Goal: Transaction & Acquisition: Purchase product/service

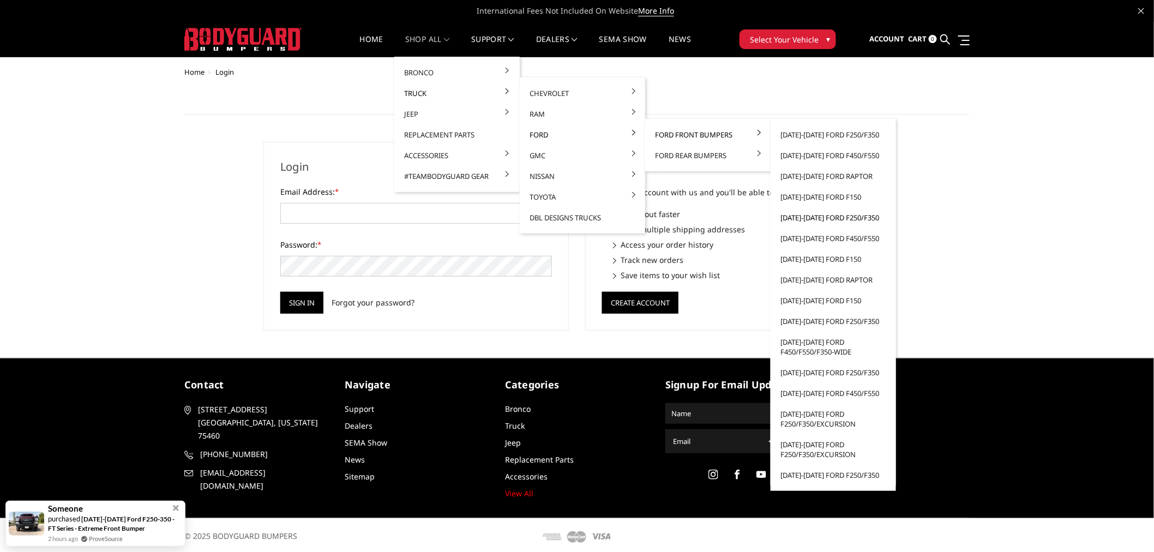
click at [835, 222] on link "[DATE]-[DATE] Ford F250/F350" at bounding box center [833, 217] width 117 height 21
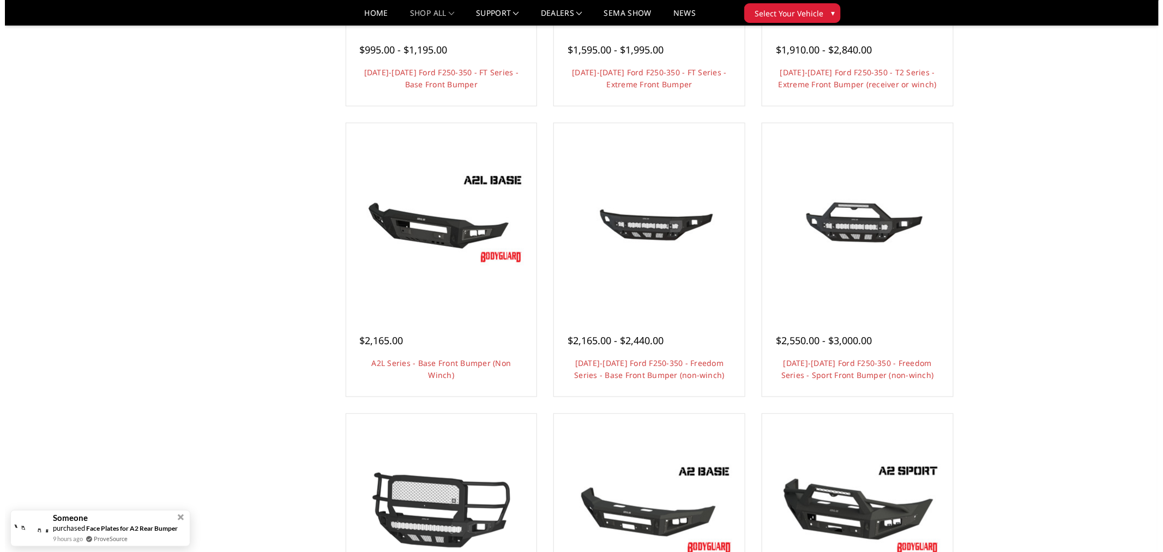
scroll to position [303, 0]
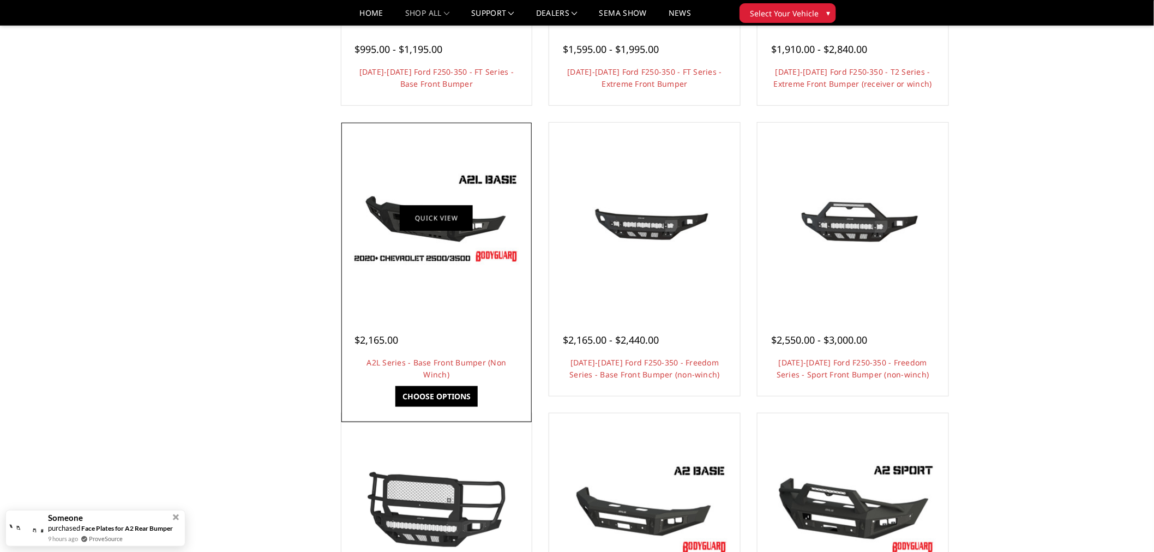
click at [424, 230] on link "Quick view" at bounding box center [436, 218] width 73 height 26
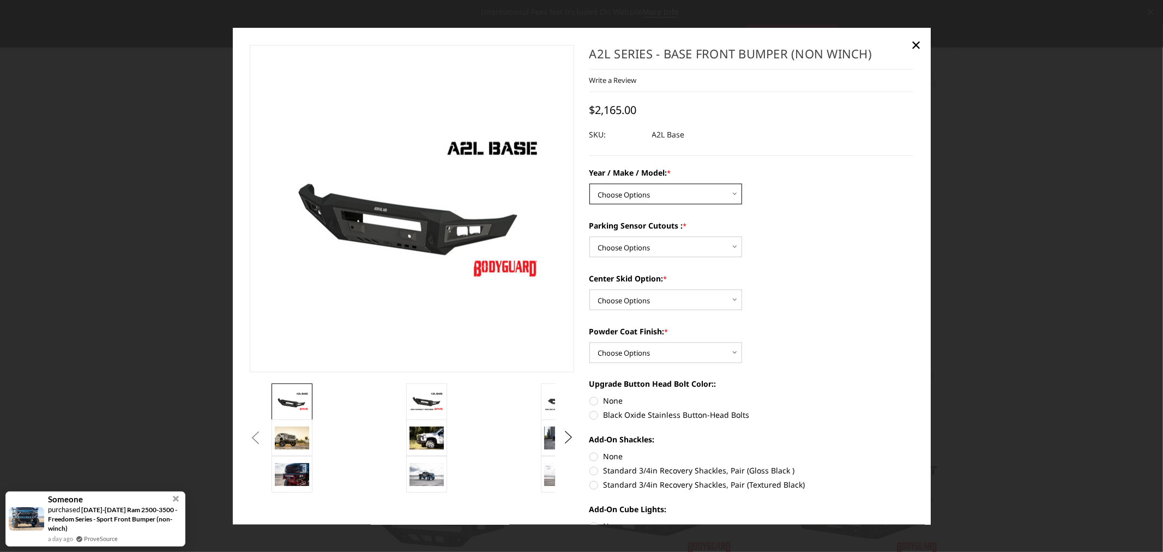
click at [658, 189] on select "Choose Options Chevrolet 15-19 2500 / 3500 Chevrolet 19-21 1500 Chevrolet 15-20…" at bounding box center [665, 194] width 153 height 21
select select "4293"
click at [589, 184] on select "Choose Options Chevrolet 15-19 2500 / 3500 Chevrolet 19-21 1500 Chevrolet 15-20…" at bounding box center [665, 194] width 153 height 21
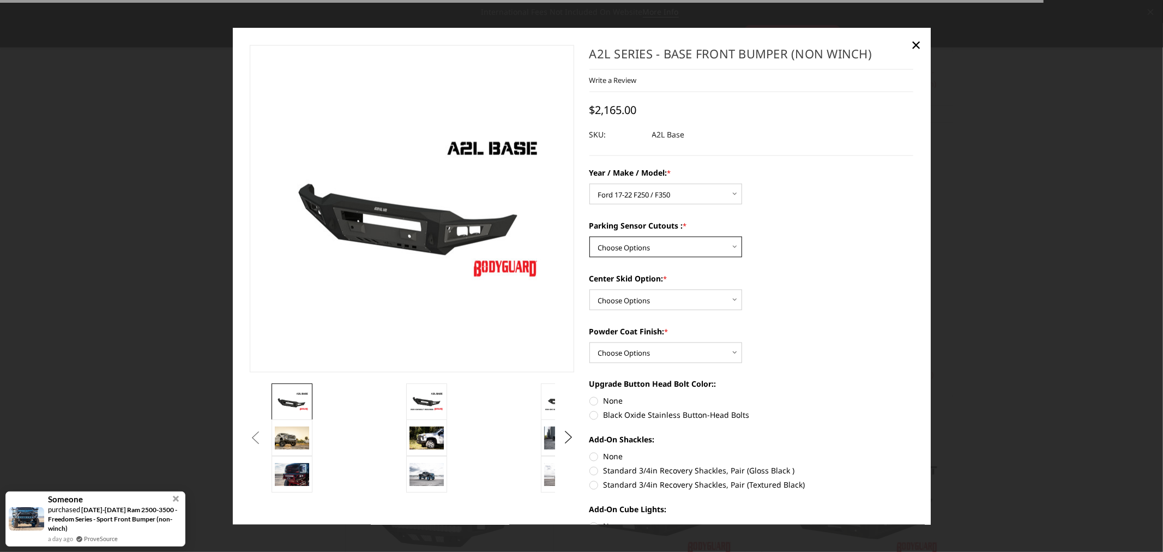
click at [657, 247] on select "Choose Options Yes - I have front parking sensors No - I do NOT have parking se…" at bounding box center [665, 247] width 153 height 21
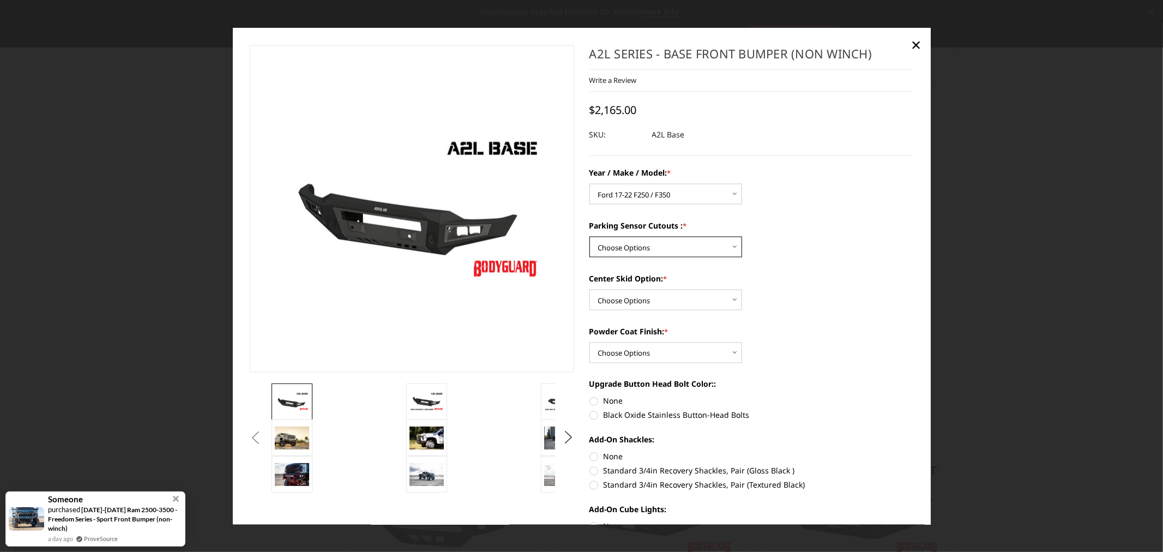
select select "4288"
click at [589, 237] on select "Choose Options Yes - I have front parking sensors No - I do NOT have parking se…" at bounding box center [665, 247] width 153 height 21
click at [657, 301] on select "Choose Options Single Light Bar Cutout" at bounding box center [665, 300] width 153 height 21
select select "4304"
click at [589, 290] on select "Choose Options Single Light Bar Cutout" at bounding box center [665, 300] width 153 height 21
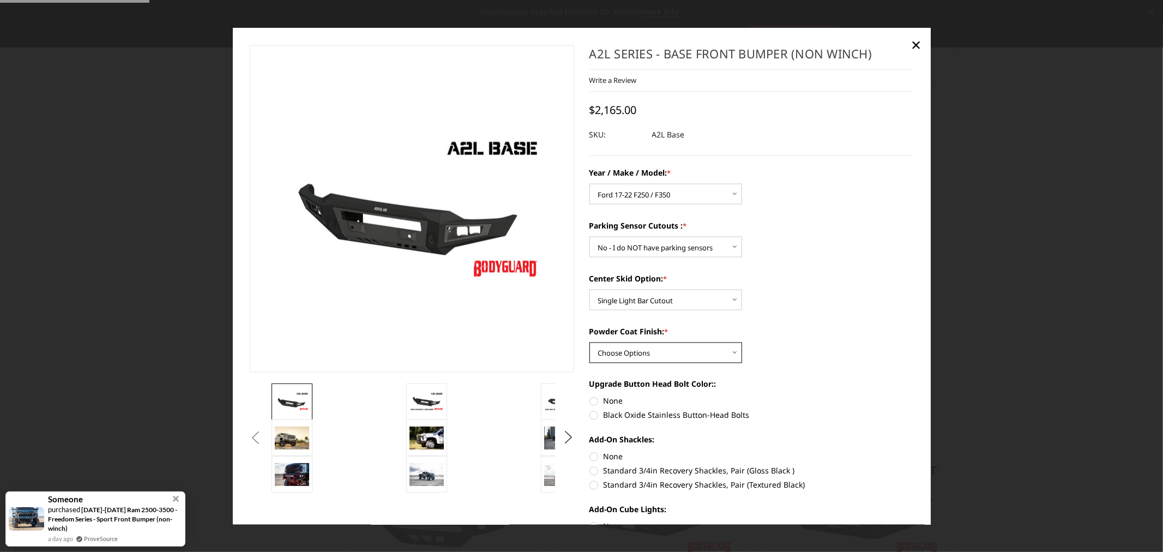
click at [657, 358] on select "Choose Options Bare metal (included) Texture Black Powder Coat" at bounding box center [665, 352] width 153 height 21
select select "4286"
click at [589, 342] on select "Choose Options Bare metal (included) Texture Black Powder Coat" at bounding box center [665, 352] width 153 height 21
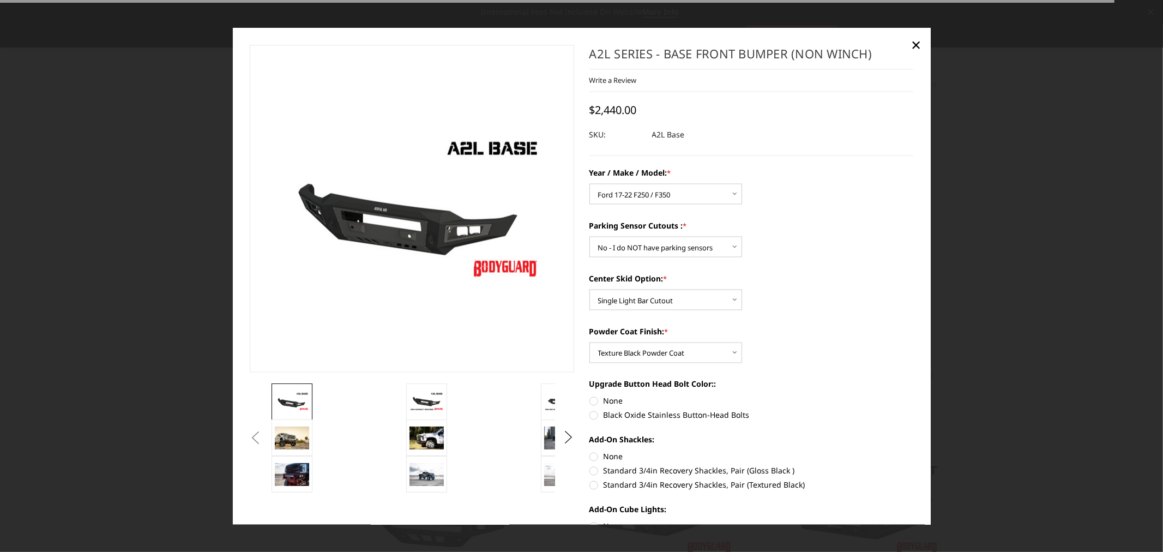
click at [601, 402] on label "None" at bounding box center [751, 400] width 324 height 11
click at [590, 396] on input "None" at bounding box center [589, 395] width 1 height 1
radio input "true"
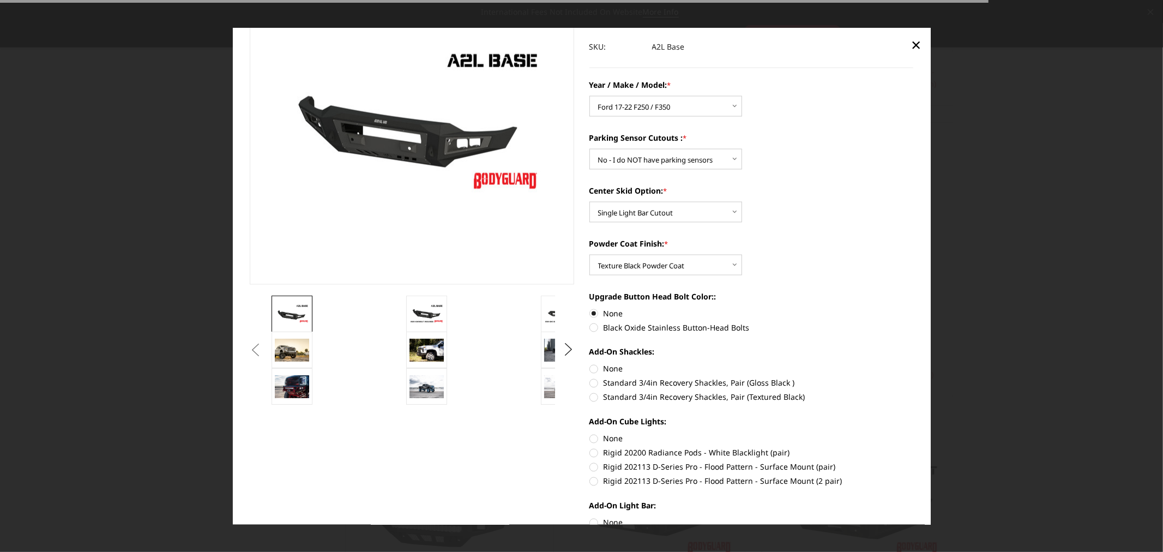
scroll to position [182, 0]
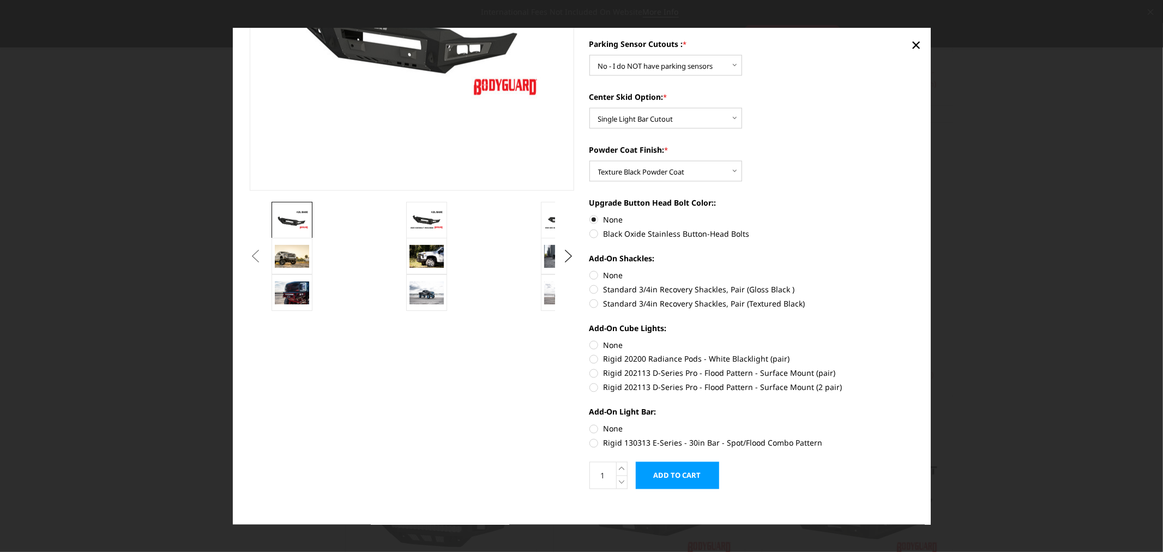
click at [677, 302] on label "Standard 3/4in Recovery Shackles, Pair (Textured Black)" at bounding box center [751, 303] width 324 height 11
click at [913, 284] on input "Standard 3/4in Recovery Shackles, Pair (Textured Black)" at bounding box center [913, 284] width 1 height 1
radio input "true"
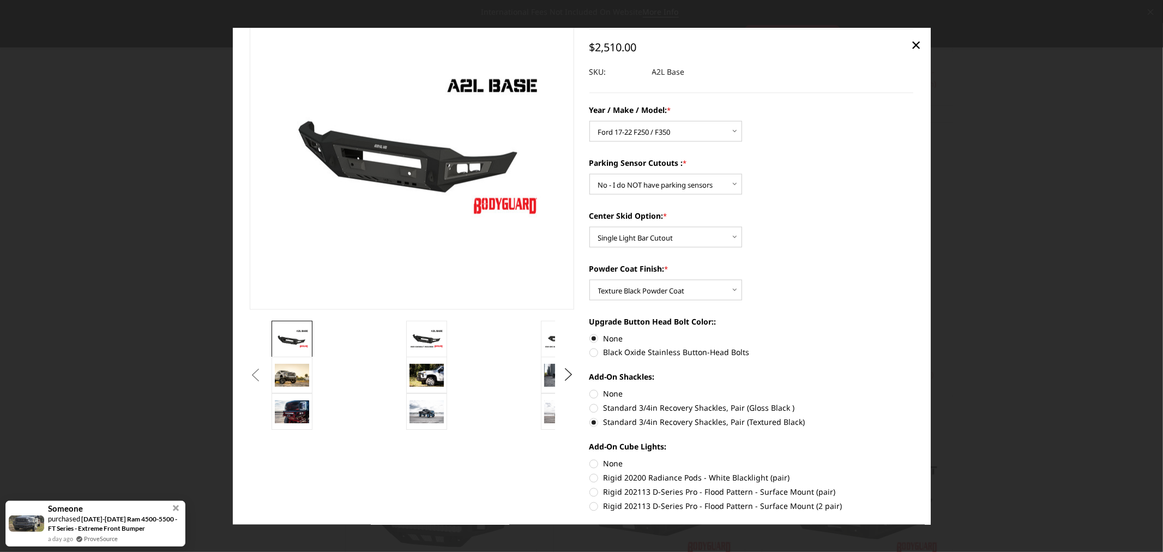
scroll to position [121, 0]
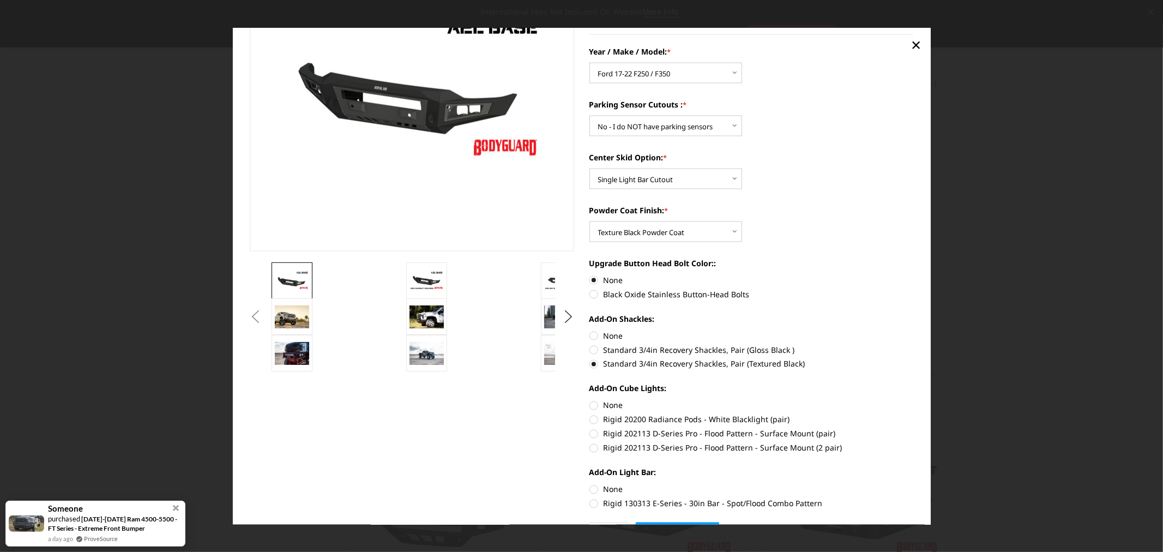
click at [712, 449] on label "Rigid 202113 D-Series Pro - Flood Pattern - Surface Mount (2 pair)" at bounding box center [751, 447] width 324 height 11
click at [913, 429] on input "Rigid 202113 D-Series Pro - Flood Pattern - Surface Mount (2 pair)" at bounding box center [913, 428] width 1 height 1
radio input "true"
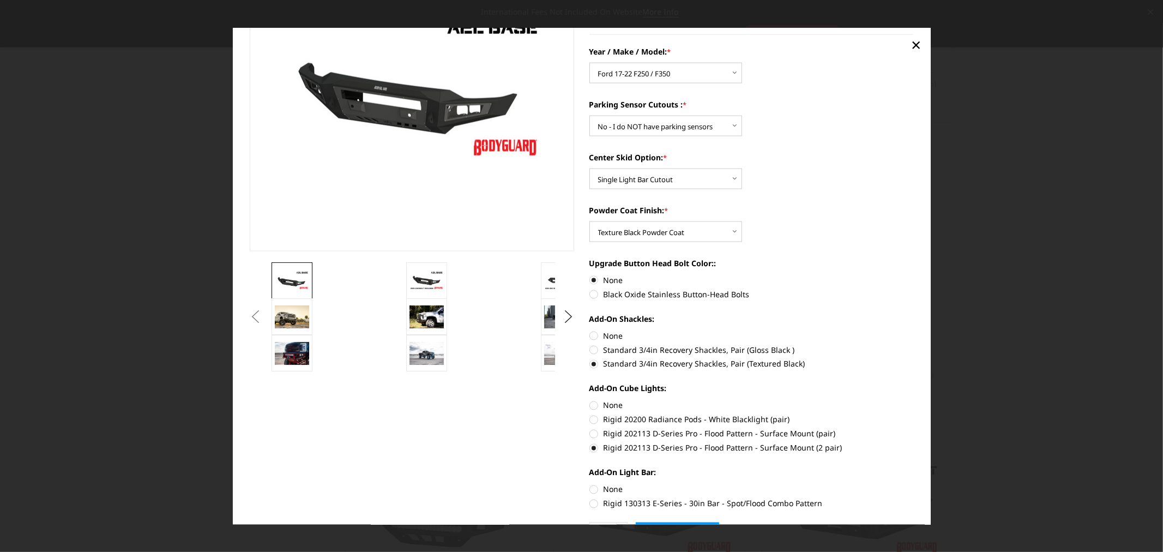
click at [601, 410] on label "None" at bounding box center [751, 405] width 324 height 11
click at [590, 400] on input "None" at bounding box center [589, 400] width 1 height 1
radio input "true"
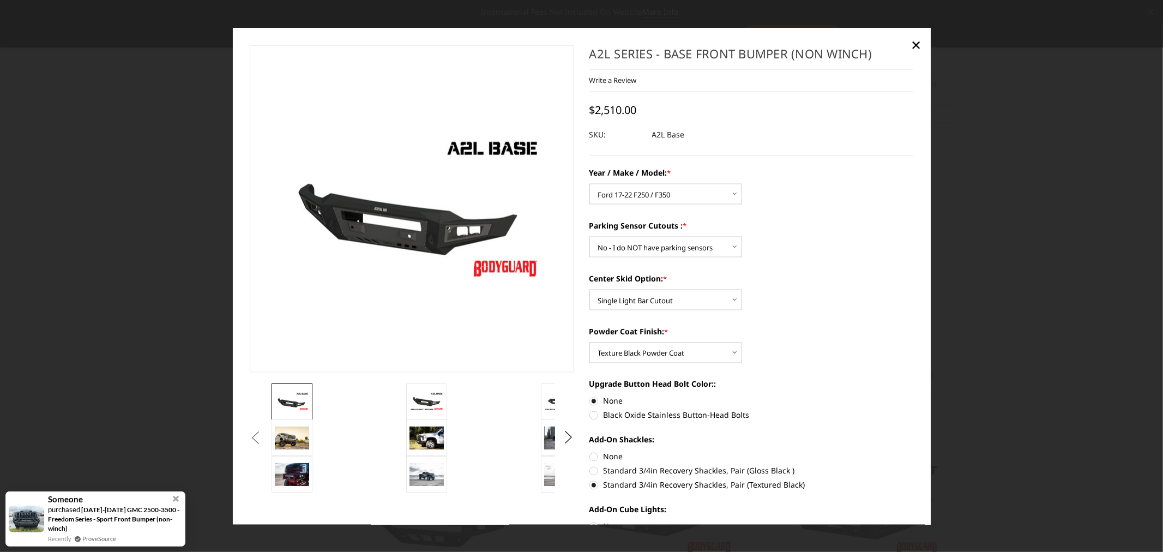
scroll to position [190, 0]
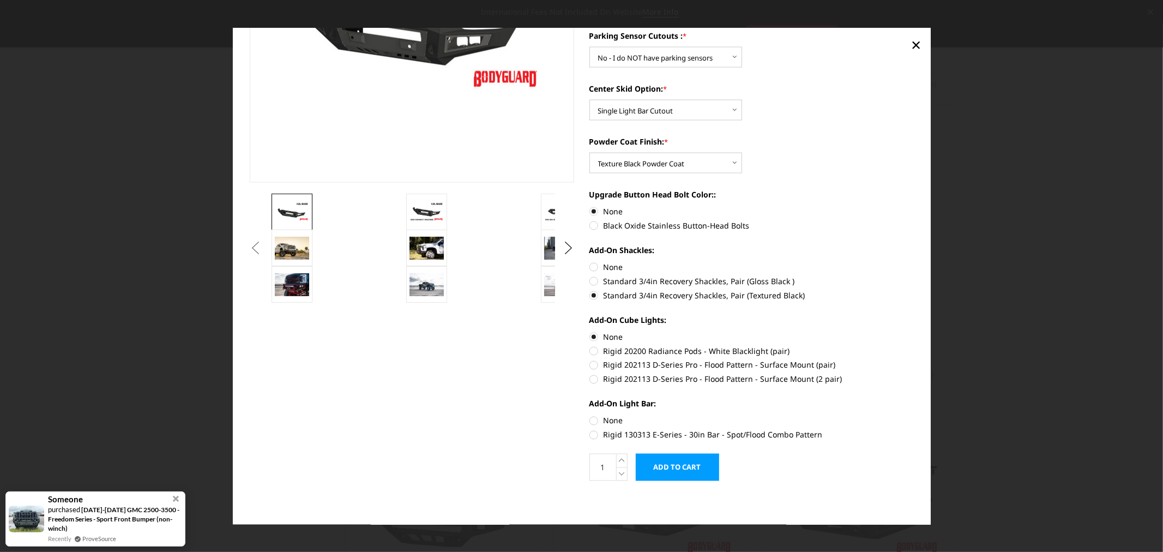
click at [616, 434] on label "Rigid 130313 E-Series - 30in Bar - Spot/Flood Combo Pattern" at bounding box center [751, 434] width 324 height 11
click at [913, 416] on input "Rigid 130313 E-Series - 30in Bar - Spot/Flood Combo Pattern" at bounding box center [913, 415] width 1 height 1
radio input "true"
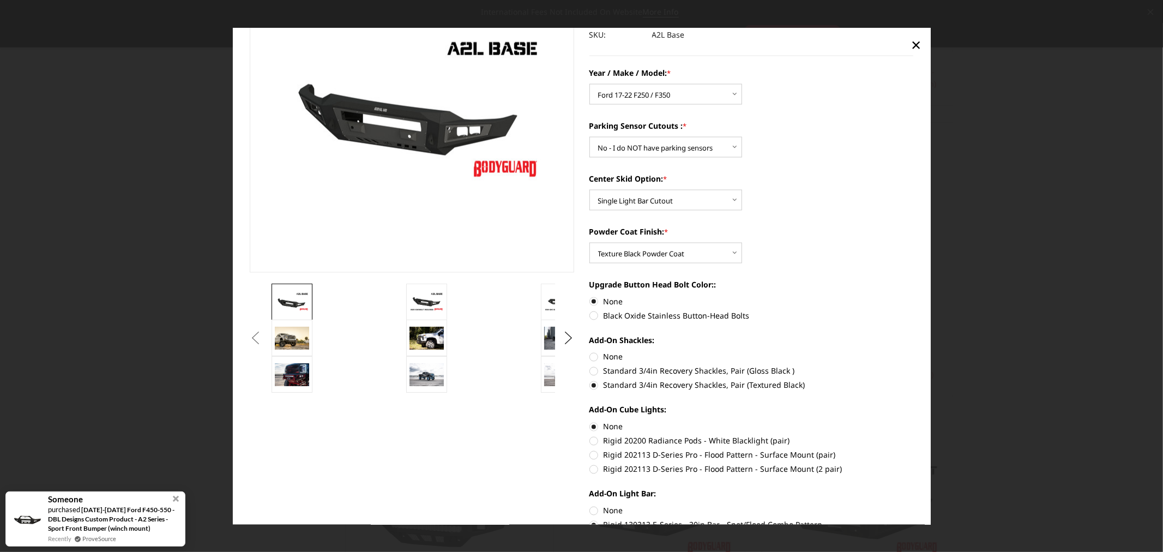
scroll to position [121, 0]
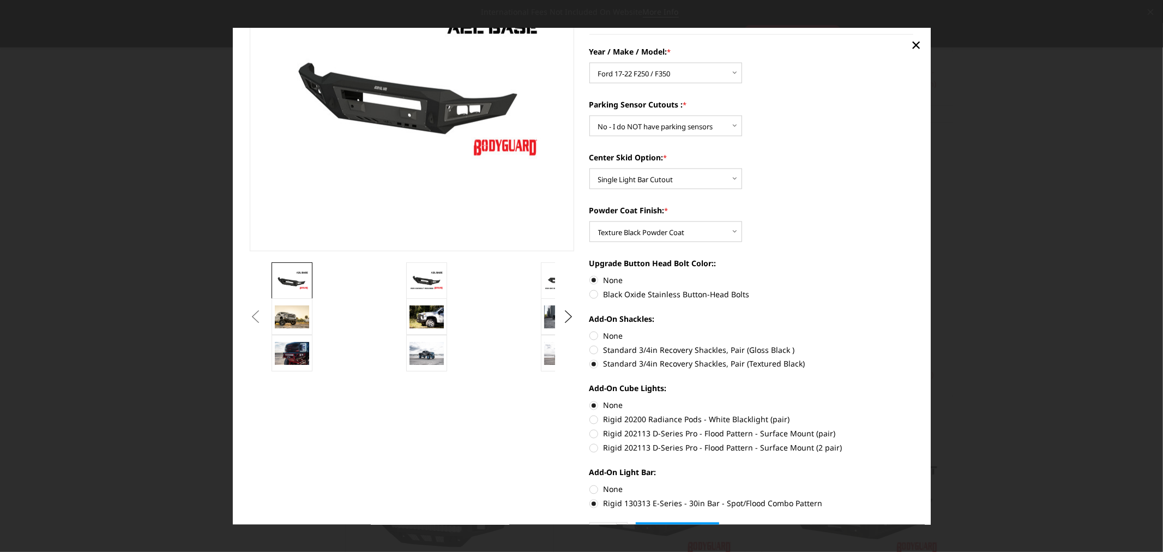
click at [683, 448] on label "Rigid 202113 D-Series Pro - Flood Pattern - Surface Mount (2 pair)" at bounding box center [751, 447] width 324 height 11
click at [913, 429] on input "Rigid 202113 D-Series Pro - Flood Pattern - Surface Mount (2 pair)" at bounding box center [913, 428] width 1 height 1
radio input "true"
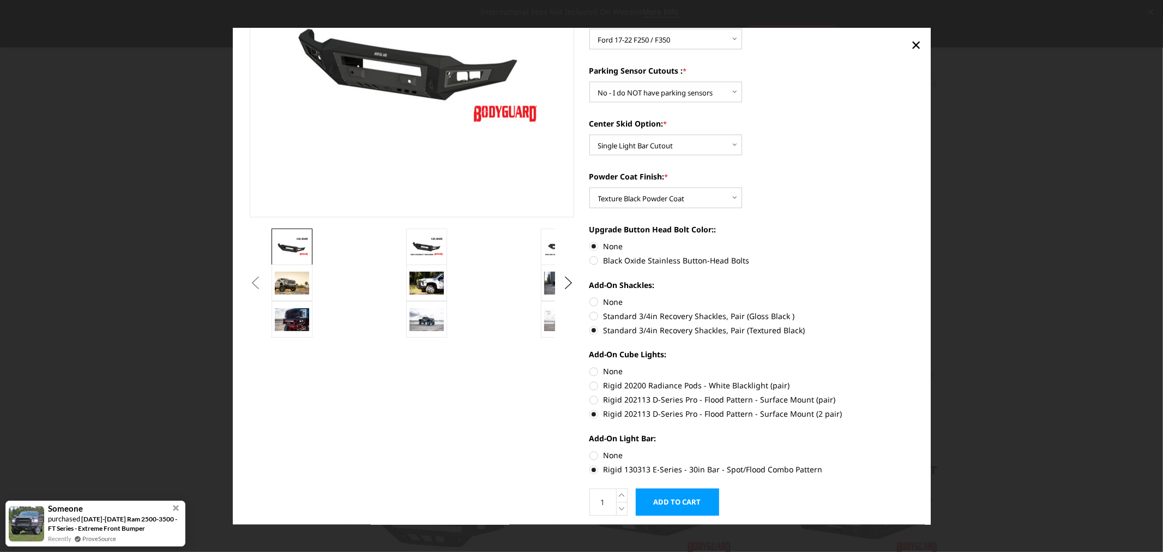
scroll to position [182, 0]
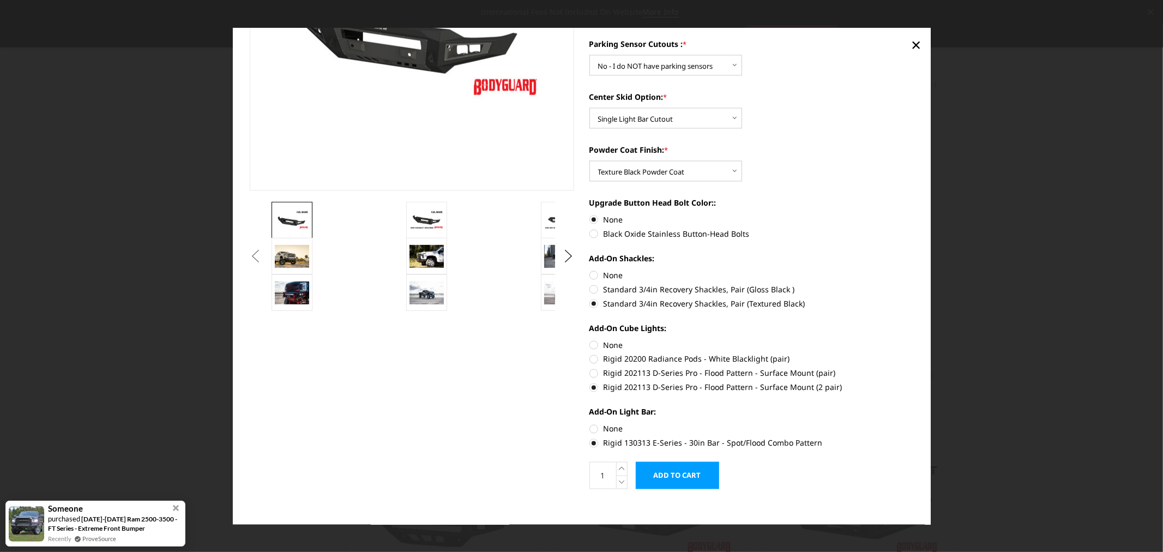
click at [598, 348] on label "None" at bounding box center [751, 344] width 324 height 11
click at [590, 340] on input "None" at bounding box center [589, 339] width 1 height 1
radio input "true"
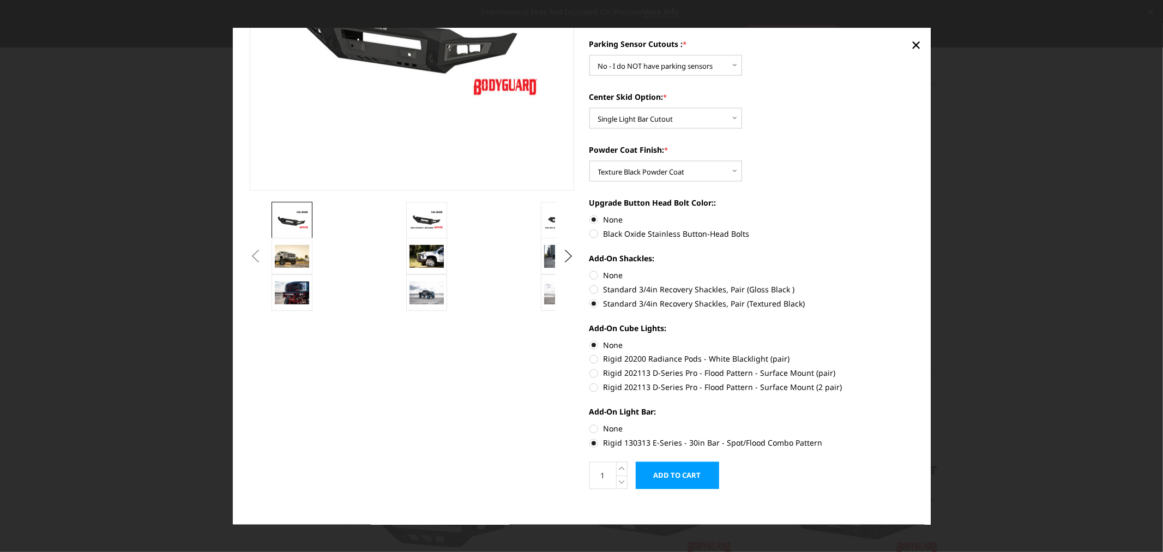
click at [600, 431] on label "None" at bounding box center [751, 428] width 324 height 11
click at [590, 424] on input "None" at bounding box center [589, 423] width 1 height 1
radio input "true"
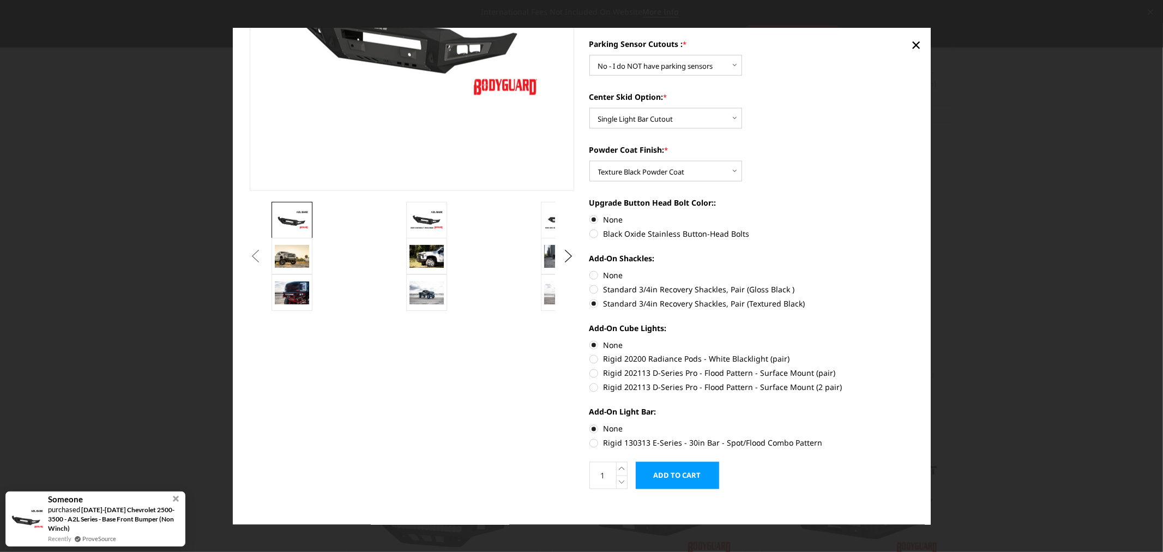
click at [622, 388] on label "Rigid 202113 D-Series Pro - Flood Pattern - Surface Mount (2 pair)" at bounding box center [751, 387] width 324 height 11
click at [913, 368] on input "Rigid 202113 D-Series Pro - Flood Pattern - Surface Mount (2 pair)" at bounding box center [913, 368] width 1 height 1
radio input "true"
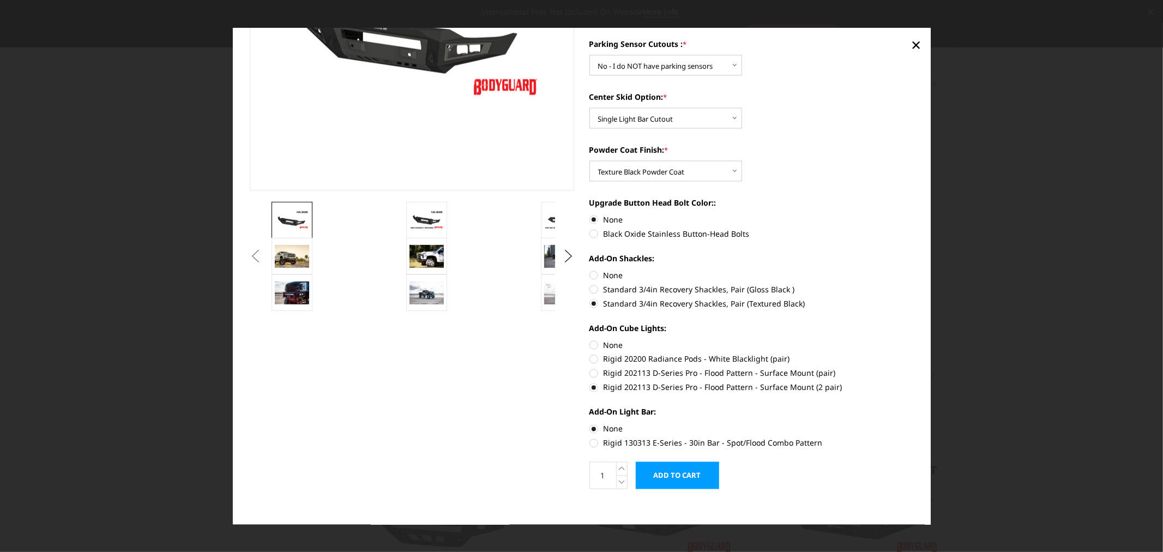
click at [617, 442] on label "Rigid 130313 E-Series - 30in Bar - Spot/Flood Combo Pattern" at bounding box center [751, 442] width 324 height 11
click at [913, 424] on input "Rigid 130313 E-Series - 30in Bar - Spot/Flood Combo Pattern" at bounding box center [913, 423] width 1 height 1
radio input "true"
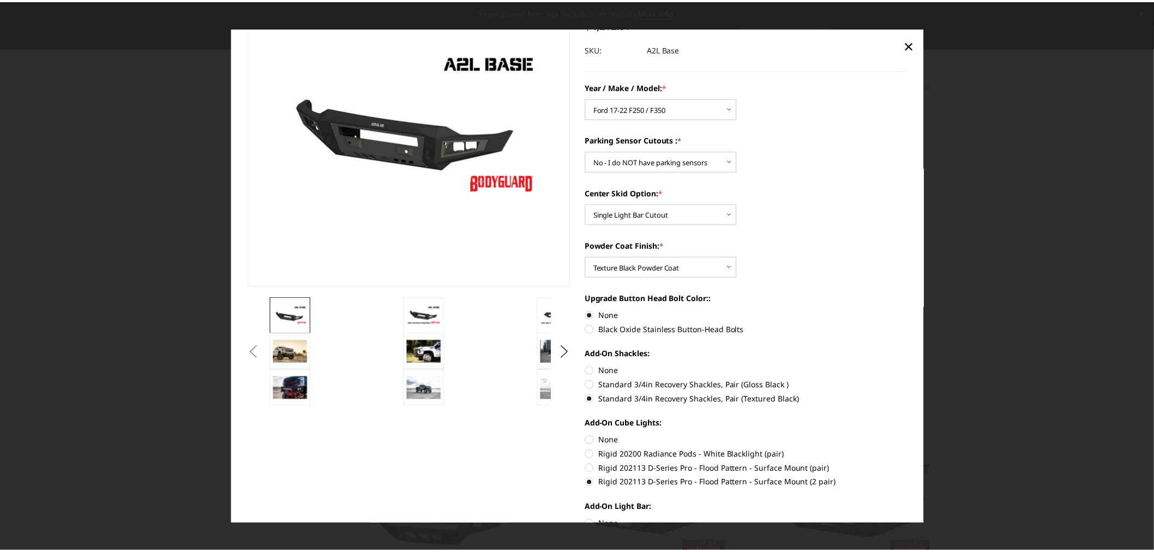
scroll to position [0, 0]
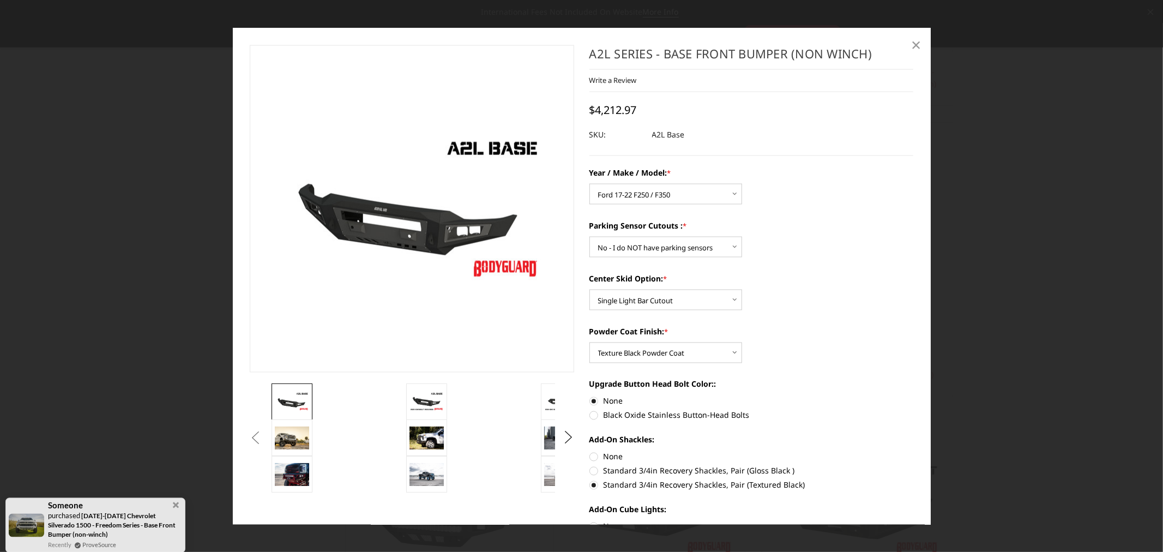
click at [914, 49] on span "×" at bounding box center [916, 43] width 10 height 23
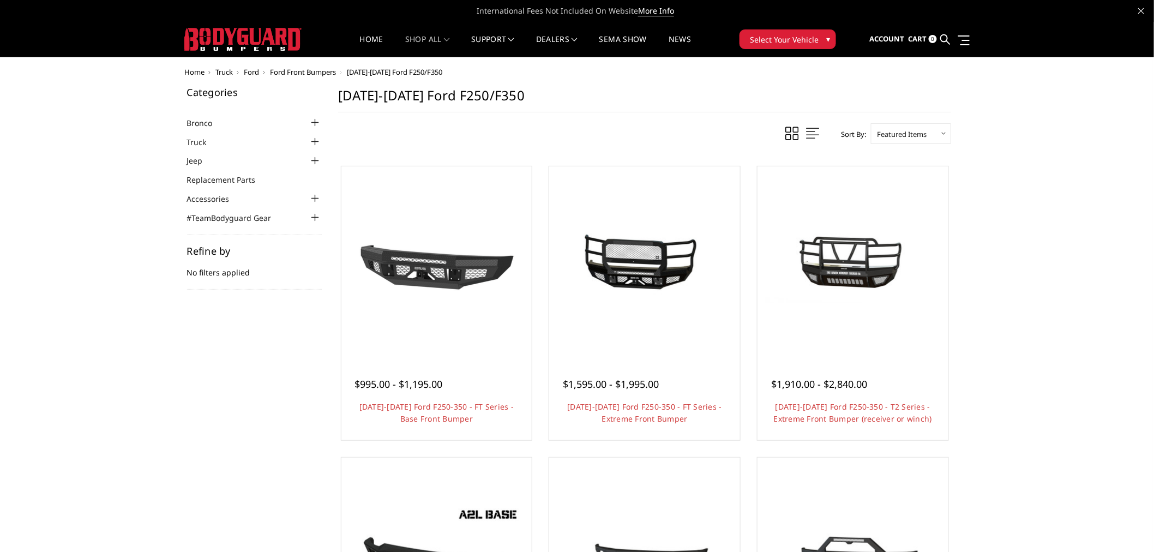
click at [248, 70] on span "Ford" at bounding box center [251, 72] width 15 height 10
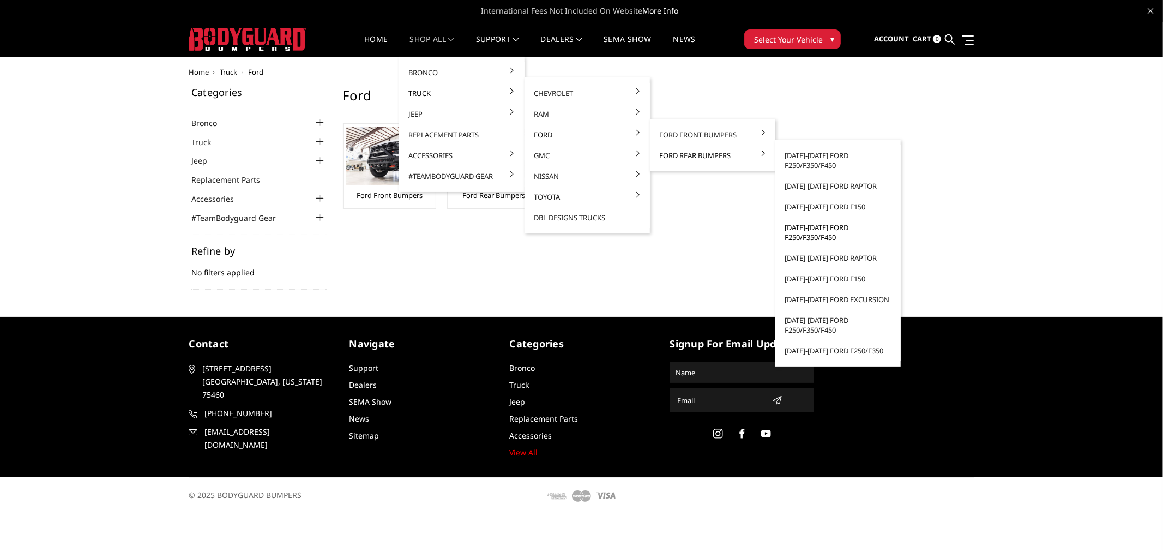
click at [799, 227] on link "[DATE]-[DATE] Ford F250/F350/F450" at bounding box center [838, 232] width 117 height 31
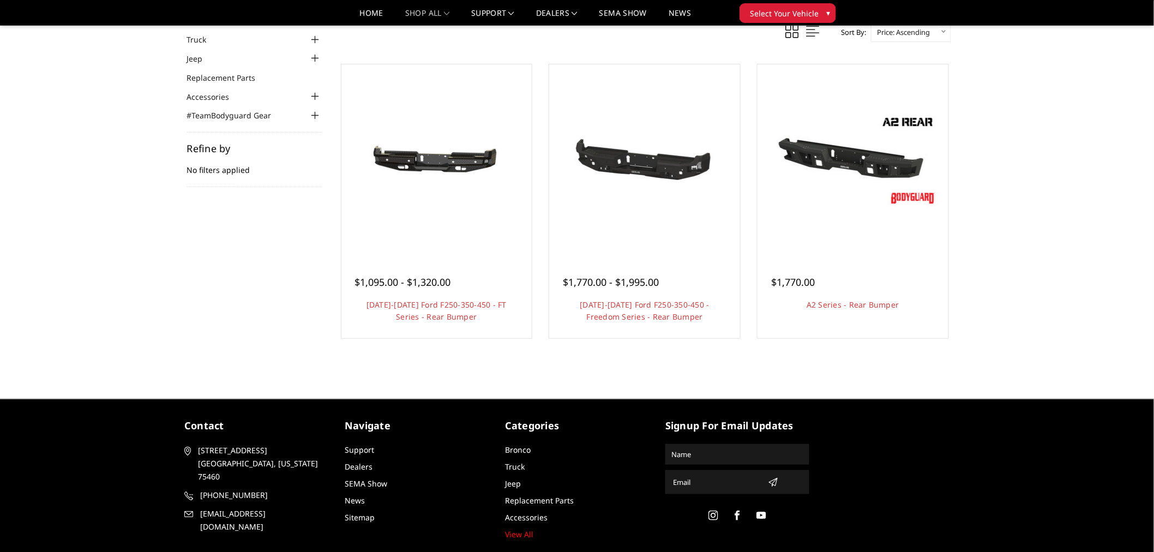
scroll to position [115, 0]
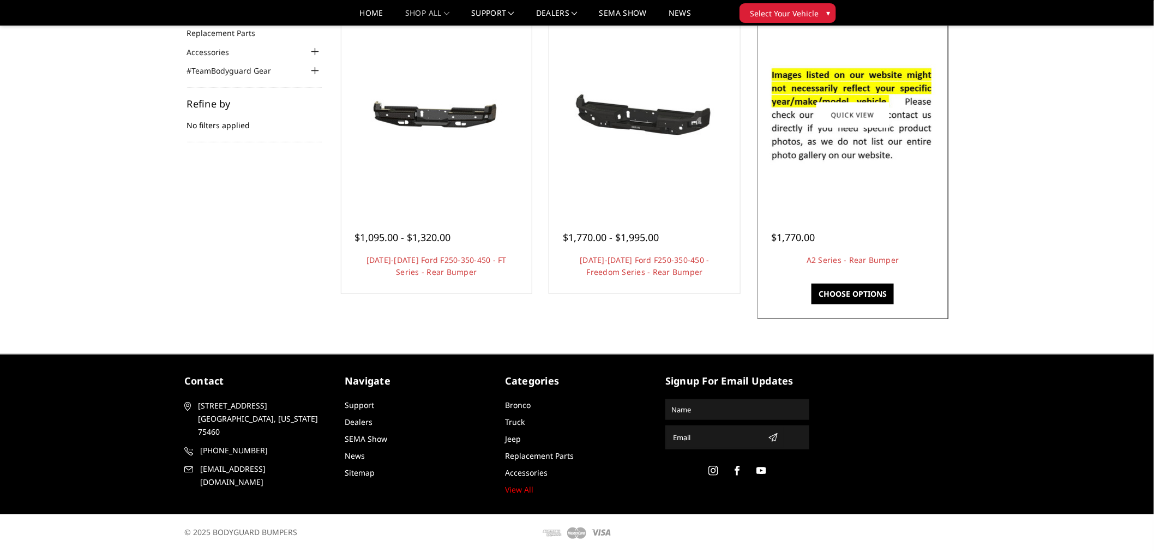
click at [800, 105] on img at bounding box center [853, 115] width 175 height 119
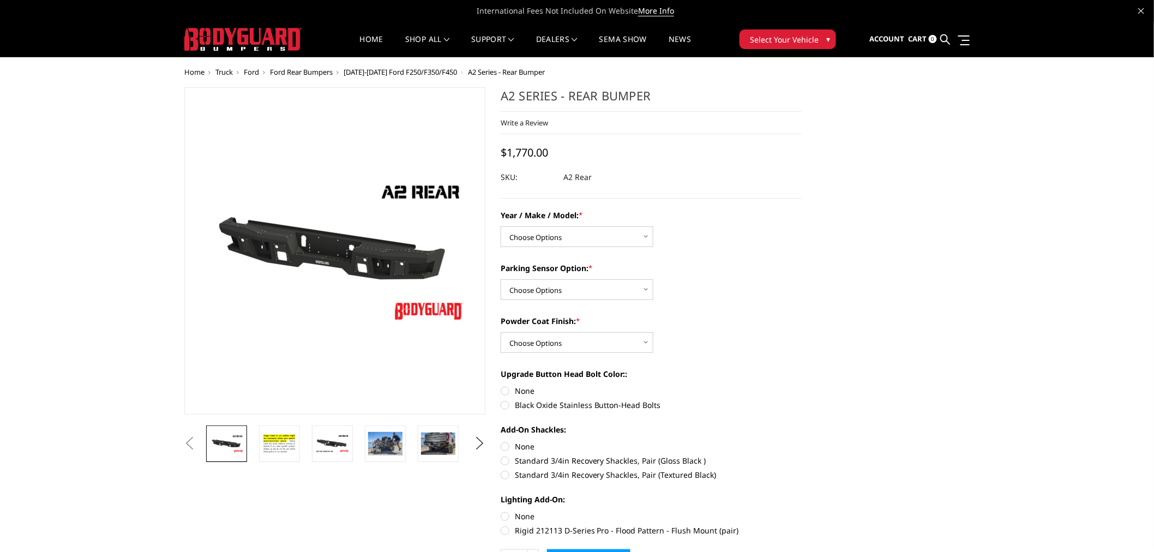
drag, startPoint x: 1032, startPoint y: 259, endPoint x: 1004, endPoint y: 274, distance: 31.5
click at [552, 236] on select "Choose Options Chevrolet/GMC 20-24 2500 / 3500 Chevrolet/GMC 15-19 2500 / 3500 …" at bounding box center [577, 236] width 153 height 21
select select "1467"
click at [501, 226] on select "Choose Options Chevrolet/GMC 20-24 2500 / 3500 Chevrolet/GMC 15-19 2500 / 3500 …" at bounding box center [577, 236] width 153 height 21
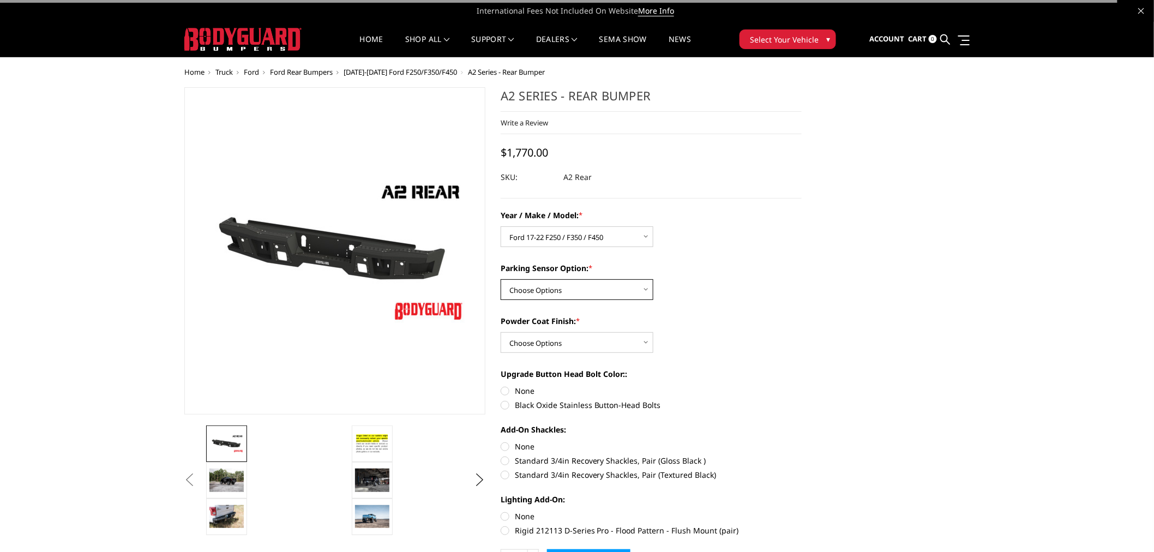
click at [566, 285] on select "Choose Options Yes - With sensor cutouts No - Without sensor cutouts" at bounding box center [577, 289] width 153 height 21
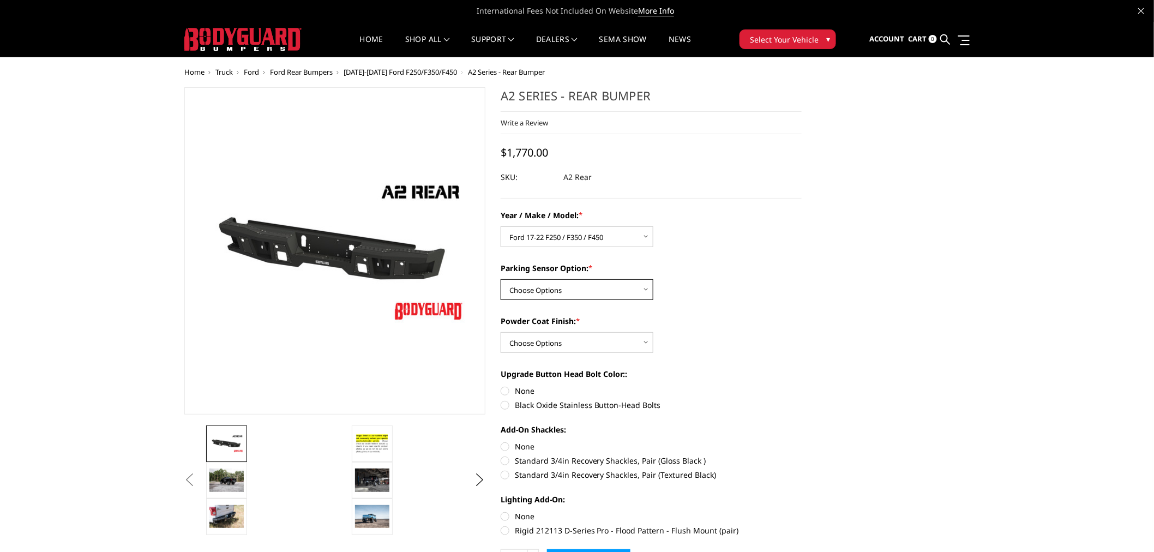
select select "564"
click at [501, 279] on select "Choose Options Yes - With sensor cutouts No - Without sensor cutouts" at bounding box center [577, 289] width 153 height 21
click at [570, 347] on select "Choose Options Bare metal (included) Texture black powder coat" at bounding box center [577, 342] width 153 height 21
select select "549"
click at [501, 332] on select "Choose Options Bare metal (included) Texture black powder coat" at bounding box center [577, 342] width 153 height 21
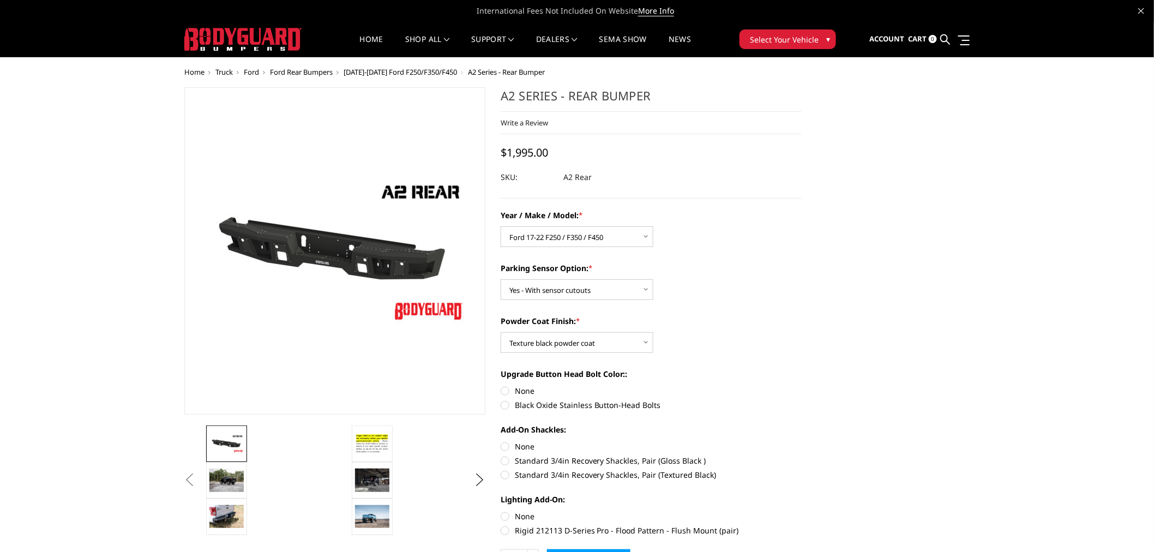
click at [520, 389] on label "None" at bounding box center [651, 390] width 301 height 11
click at [501, 386] on input "None" at bounding box center [501, 385] width 1 height 1
radio input "true"
click at [589, 478] on label "Standard 3/4in Recovery Shackles, Pair (Textured Black)" at bounding box center [651, 474] width 301 height 11
click at [802, 455] on input "Standard 3/4in Recovery Shackles, Pair (Textured Black)" at bounding box center [802, 455] width 1 height 1
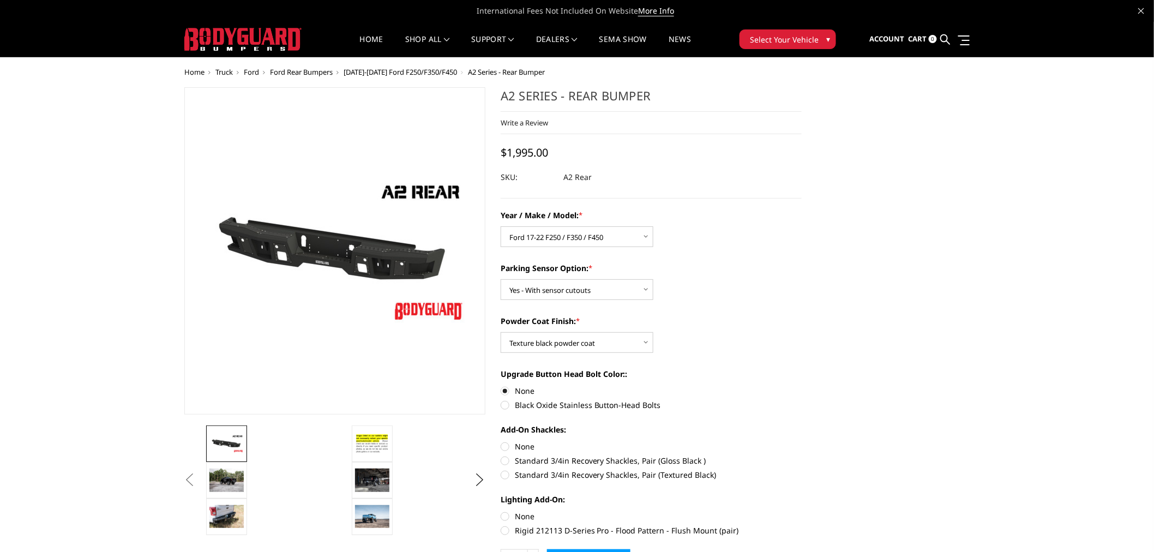
radio input "true"
click at [640, 532] on label "Rigid 212113 D-Series Pro - Flood Pattern - Flush Mount (pair)" at bounding box center [651, 530] width 301 height 11
click at [802, 511] on input "Rigid 212113 D-Series Pro - Flood Pattern - Flush Mount (pair)" at bounding box center [802, 510] width 1 height 1
radio input "true"
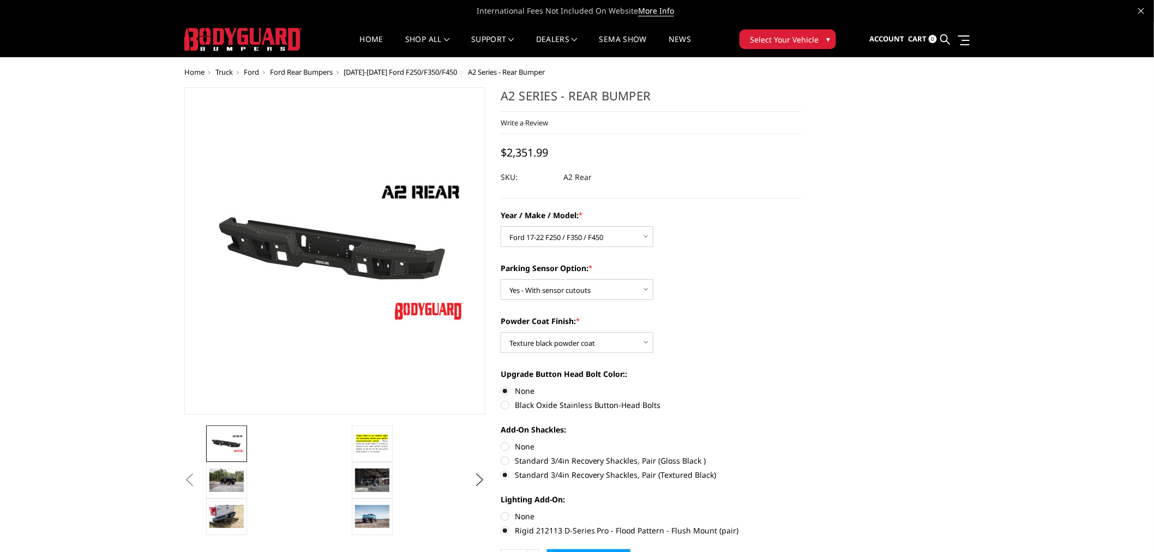
click at [798, 276] on div "Parking Sensor Option: * Choose Options Yes - With sensor cutouts No - Without …" at bounding box center [651, 281] width 301 height 38
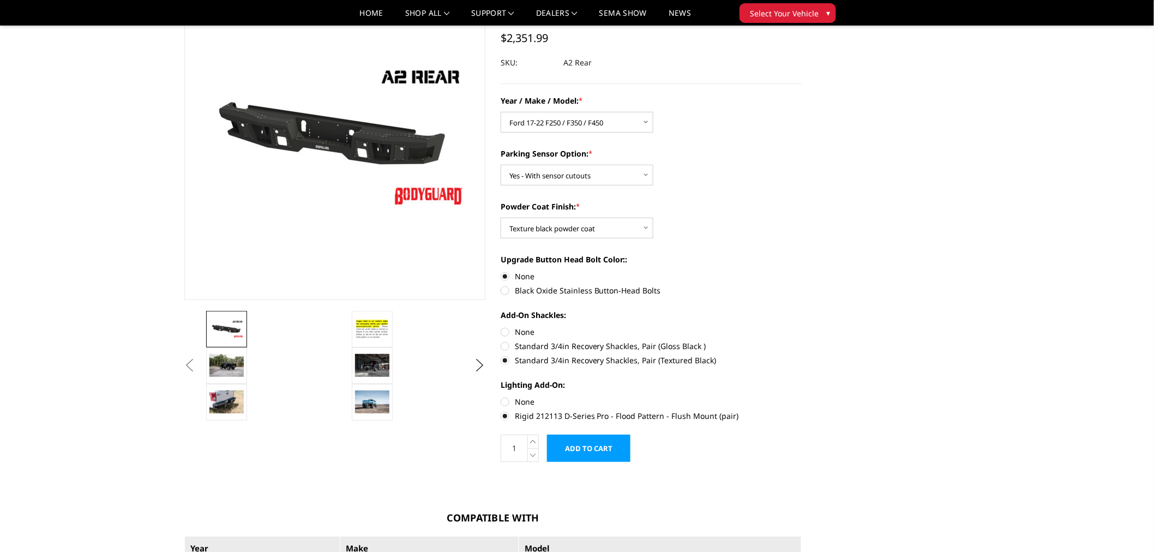
scroll to position [61, 0]
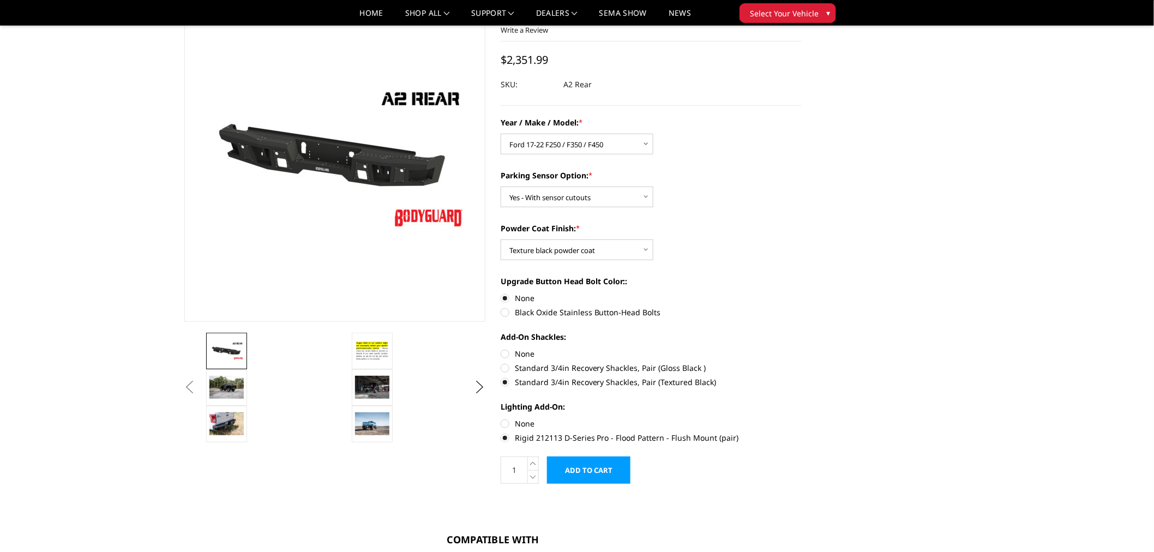
click at [528, 422] on label "None" at bounding box center [651, 423] width 301 height 11
click at [501, 418] on input "None" at bounding box center [501, 418] width 1 height 1
radio input "true"
click at [504, 442] on label "Rigid 212113 D-Series Pro - Flood Pattern - Flush Mount (pair)" at bounding box center [651, 437] width 301 height 11
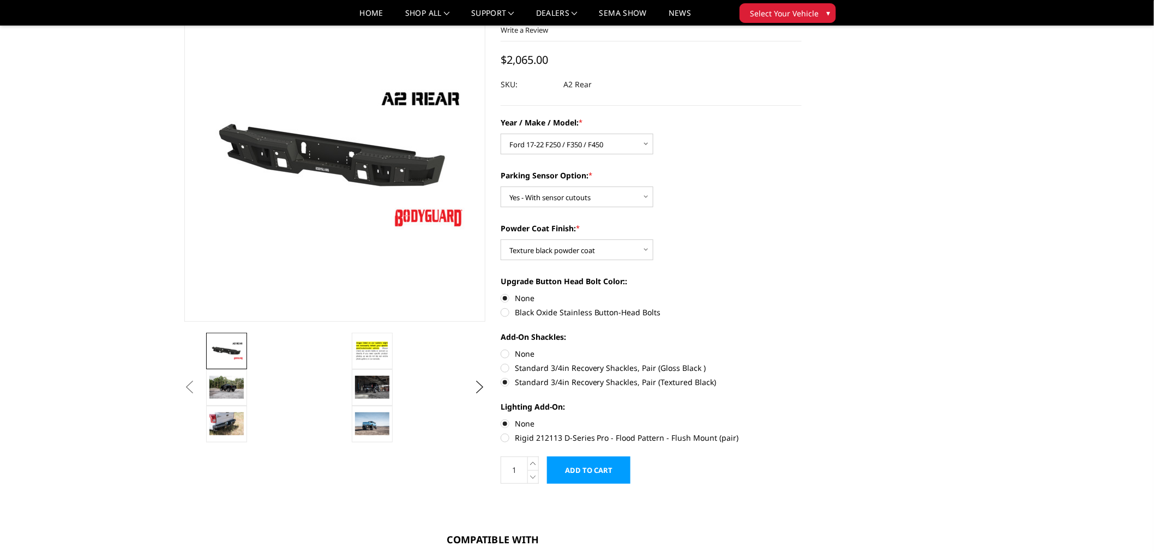
click at [802, 418] on input "Rigid 212113 D-Series Pro - Flood Pattern - Flush Mount (pair)" at bounding box center [802, 418] width 1 height 1
radio input "true"
click at [520, 425] on label "None" at bounding box center [651, 423] width 301 height 11
click at [501, 418] on input "None" at bounding box center [501, 418] width 1 height 1
radio input "true"
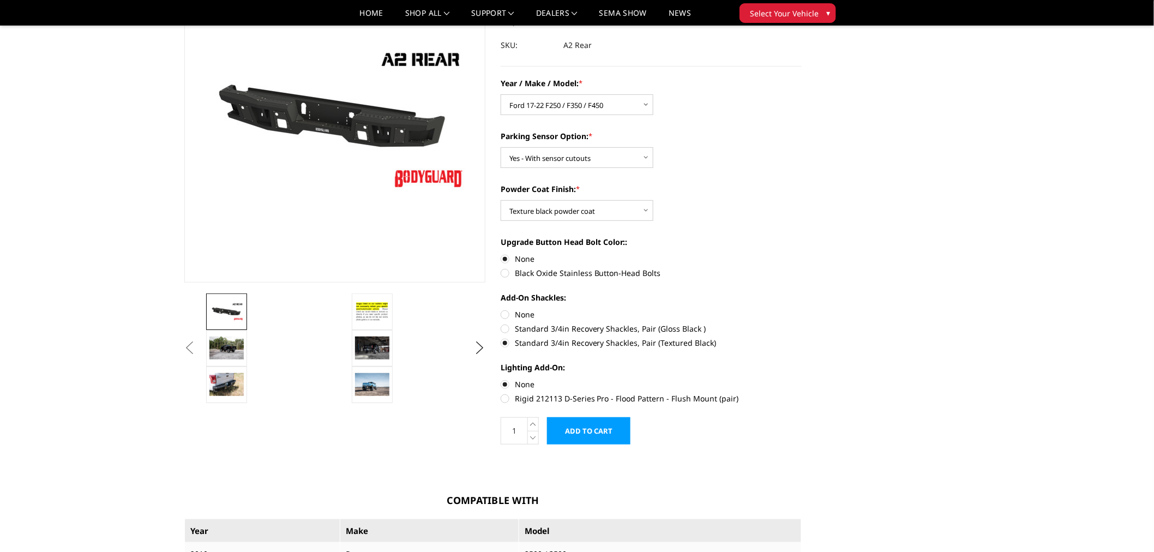
scroll to position [121, 0]
